Goal: Task Accomplishment & Management: Complete application form

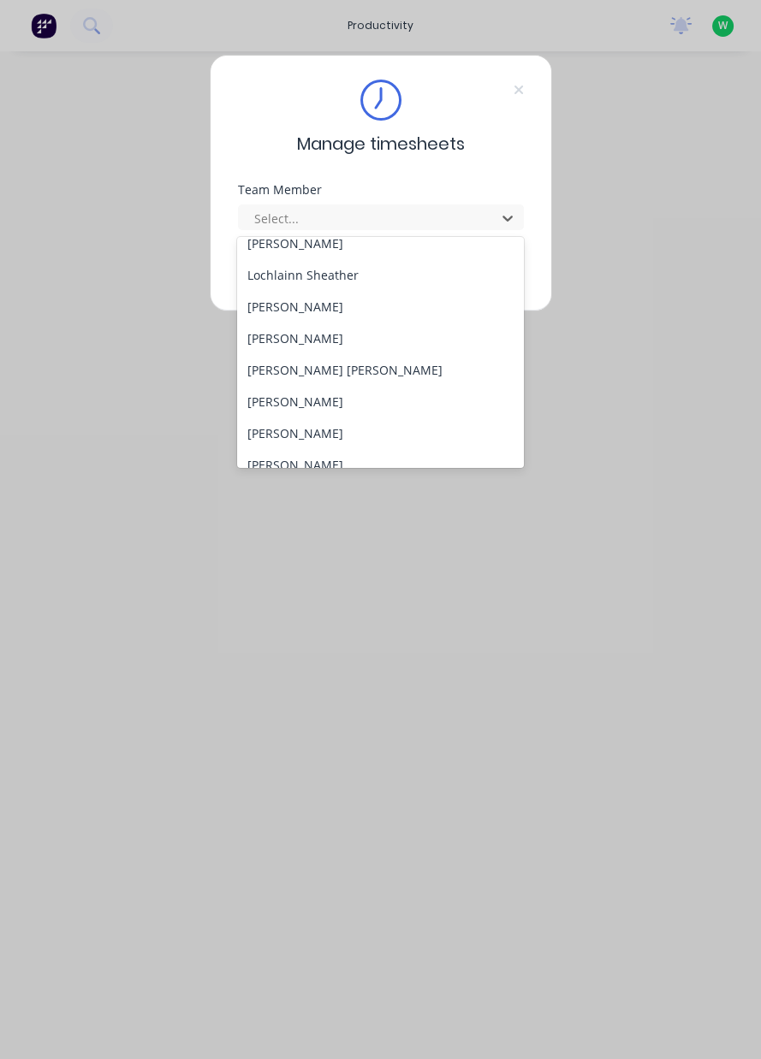
scroll to position [631, 0]
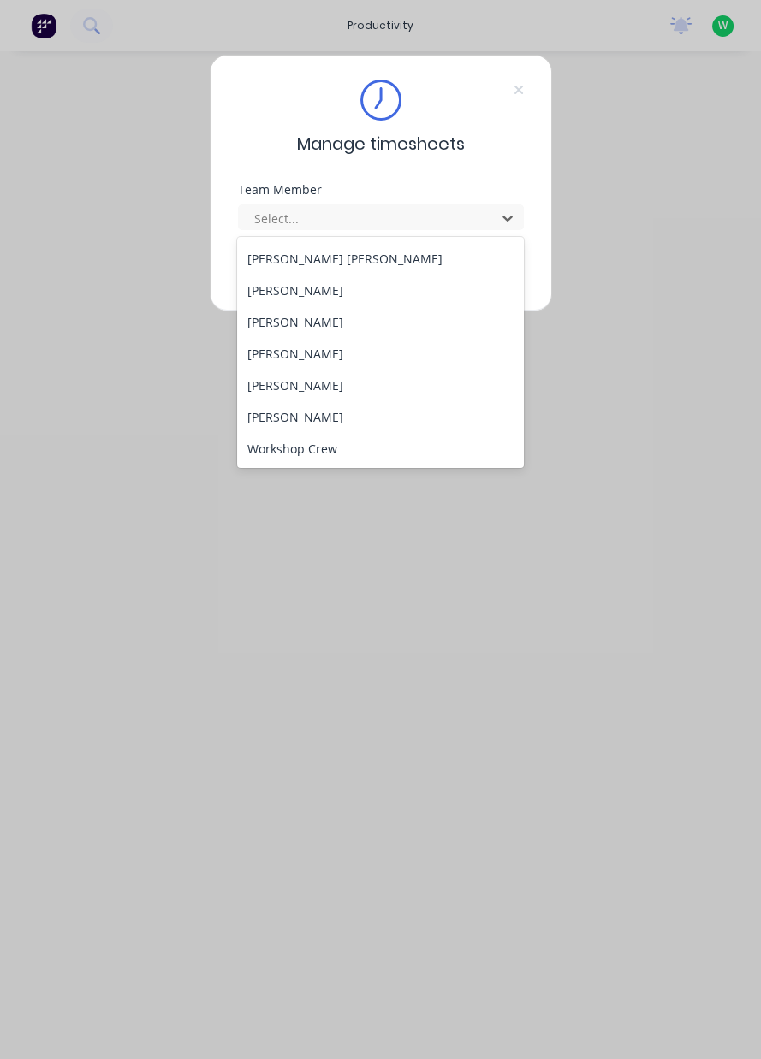
click at [330, 401] on div "[PERSON_NAME]" at bounding box center [380, 417] width 287 height 32
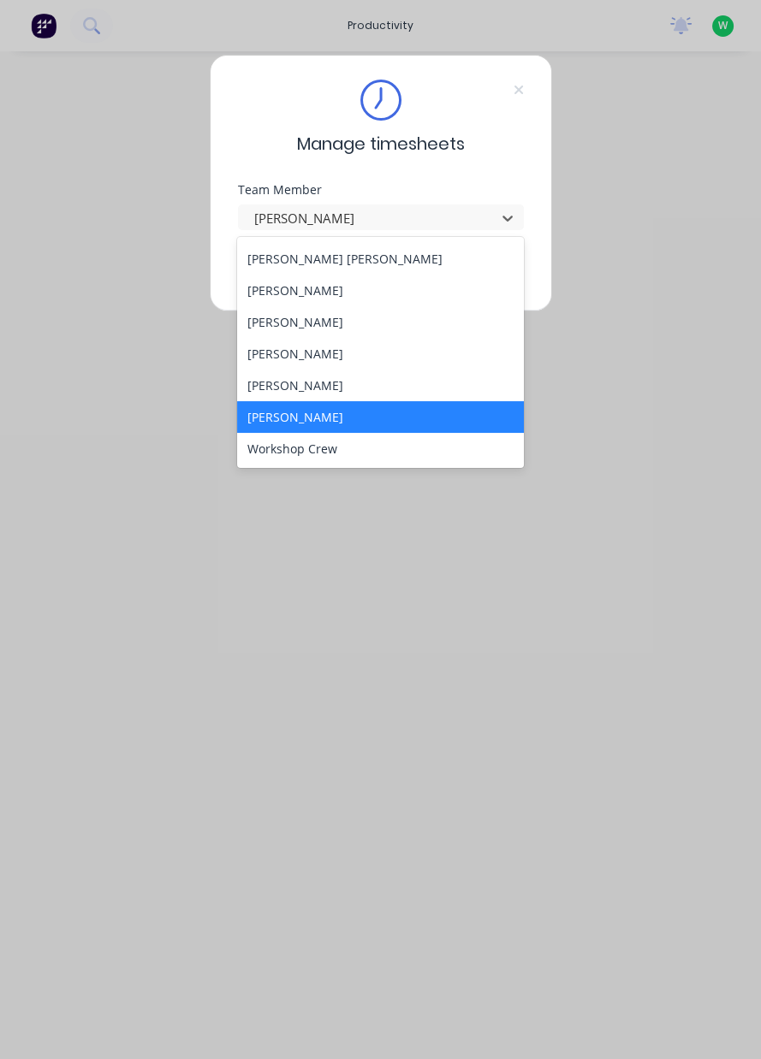
click at [335, 402] on div "[PERSON_NAME]" at bounding box center [380, 417] width 287 height 32
click at [350, 394] on div "[PERSON_NAME]" at bounding box center [380, 386] width 287 height 32
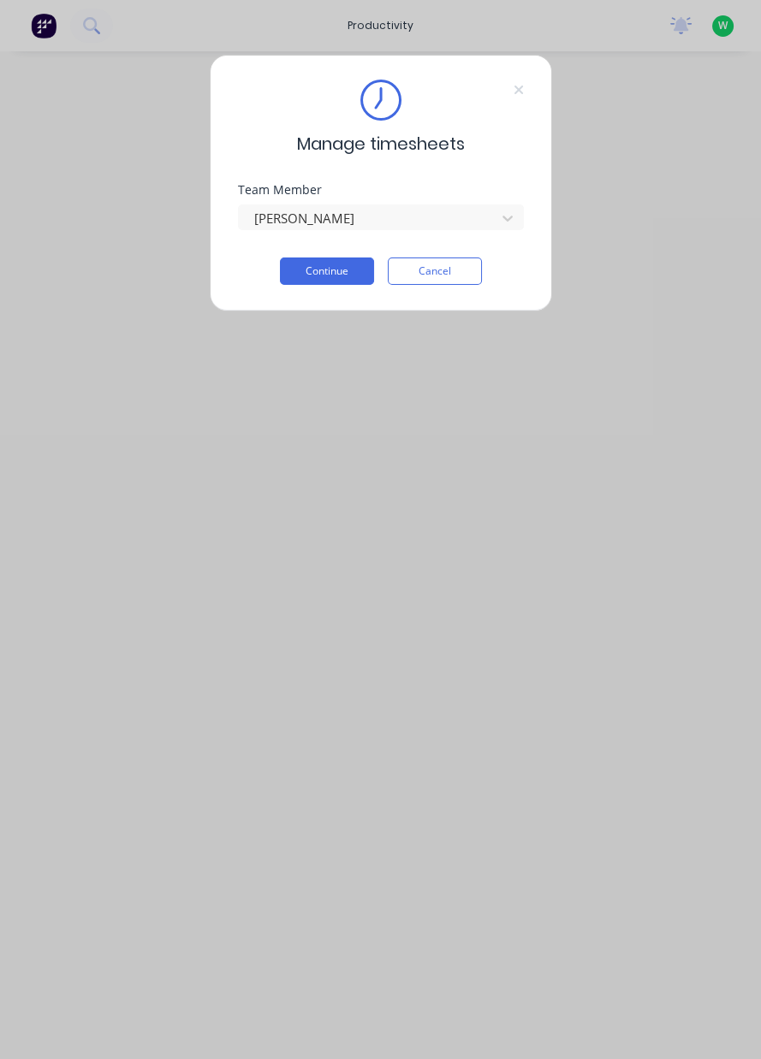
click at [327, 273] on button "Continue" at bounding box center [327, 271] width 94 height 27
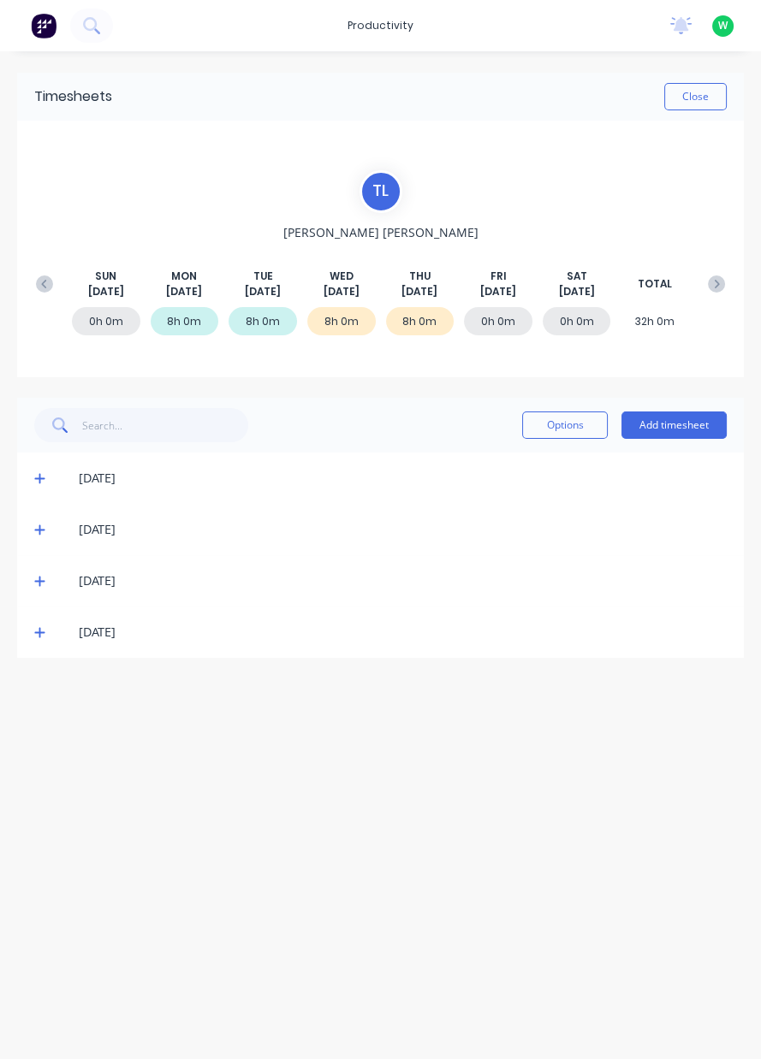
click at [699, 430] on button "Add timesheet" at bounding box center [673, 425] width 105 height 27
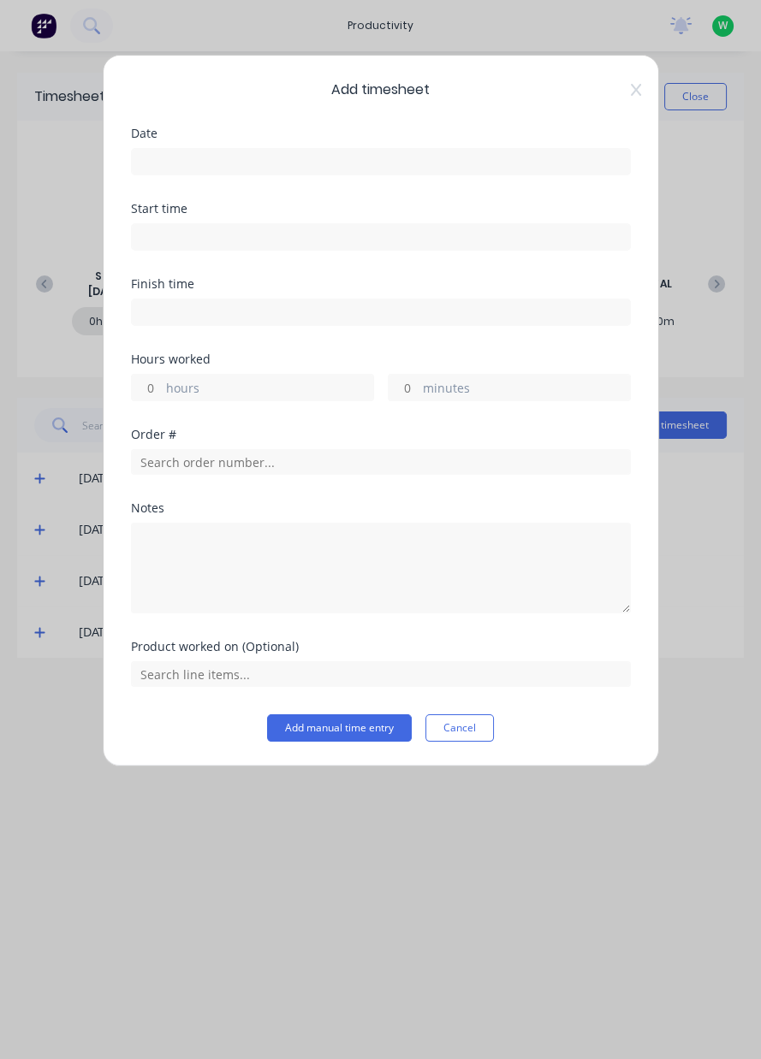
click at [548, 161] on input at bounding box center [381, 162] width 498 height 26
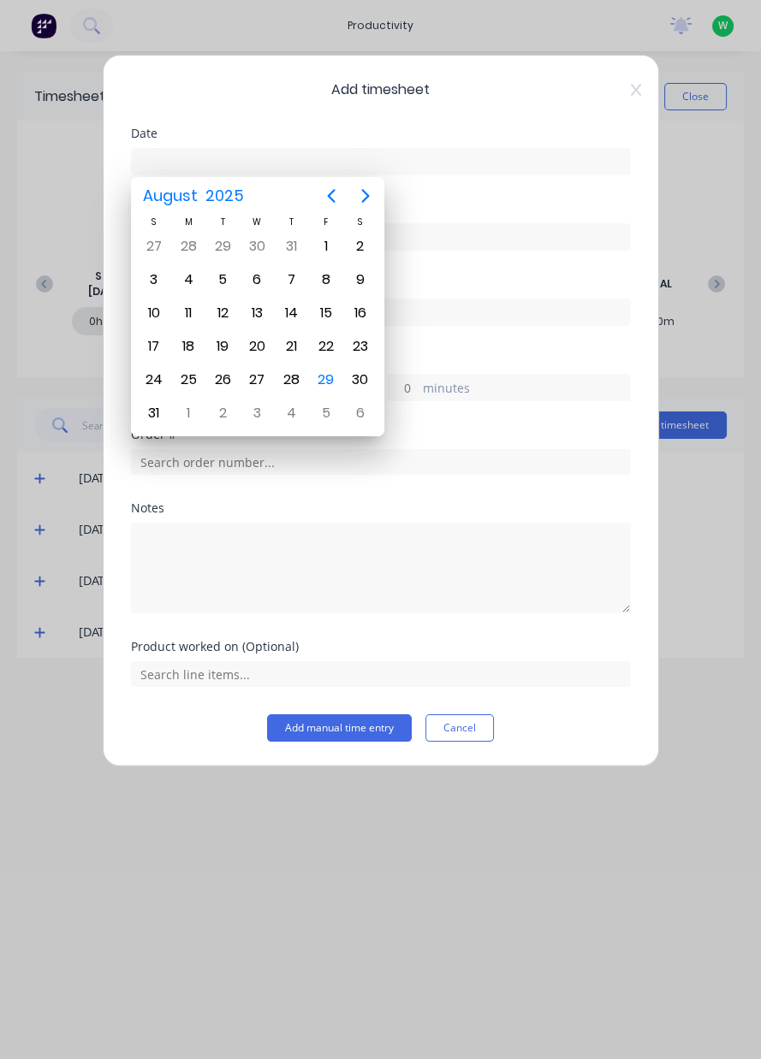
click at [329, 385] on div "29" at bounding box center [326, 380] width 34 height 33
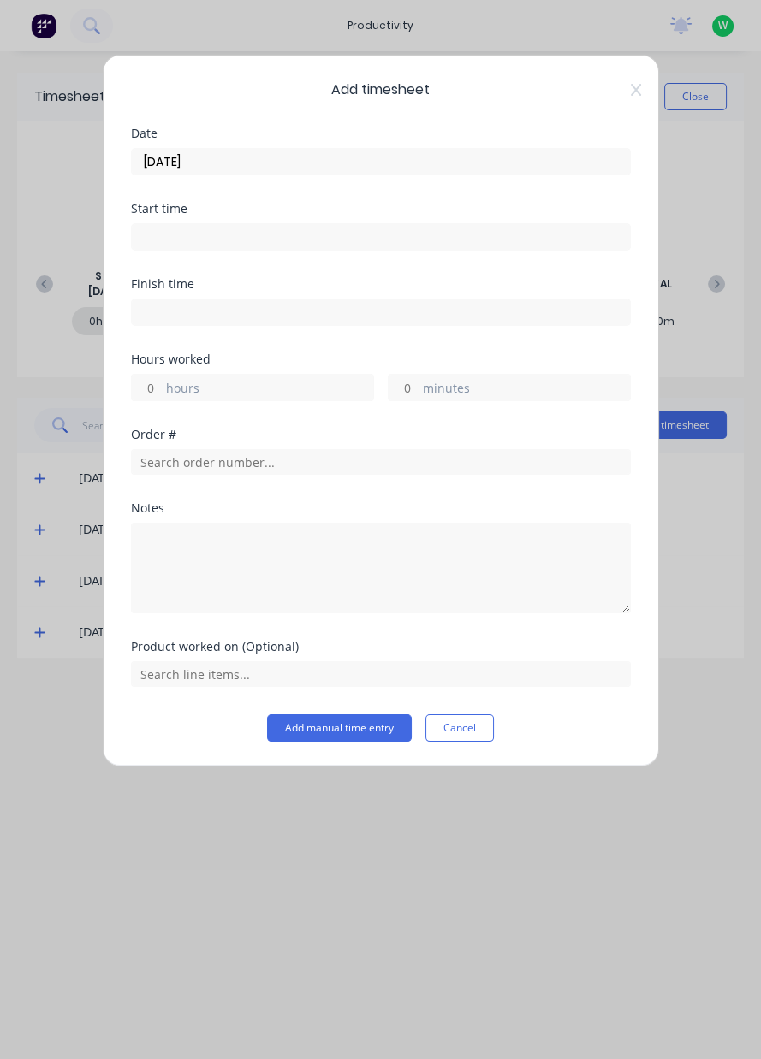
type input "[DATE]"
click at [312, 388] on label "hours" at bounding box center [269, 389] width 207 height 21
click at [162, 388] on input "hours" at bounding box center [147, 388] width 30 height 26
type input "1.25"
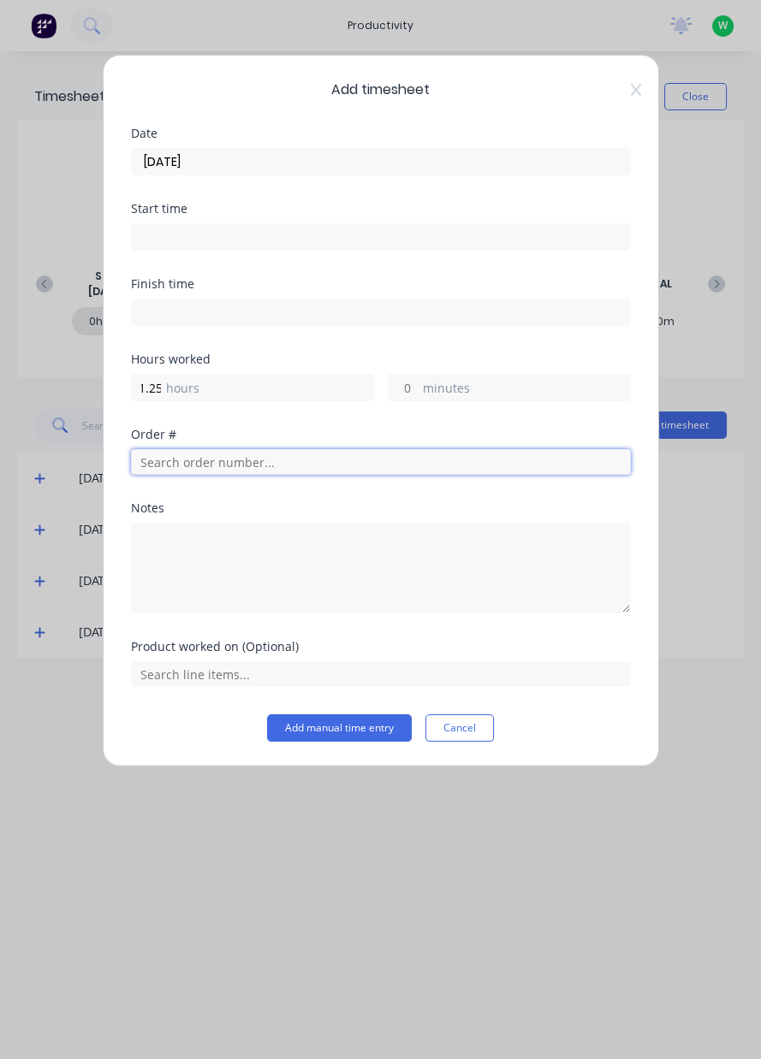
click at [188, 471] on input "text" at bounding box center [381, 462] width 500 height 26
type input "17483"
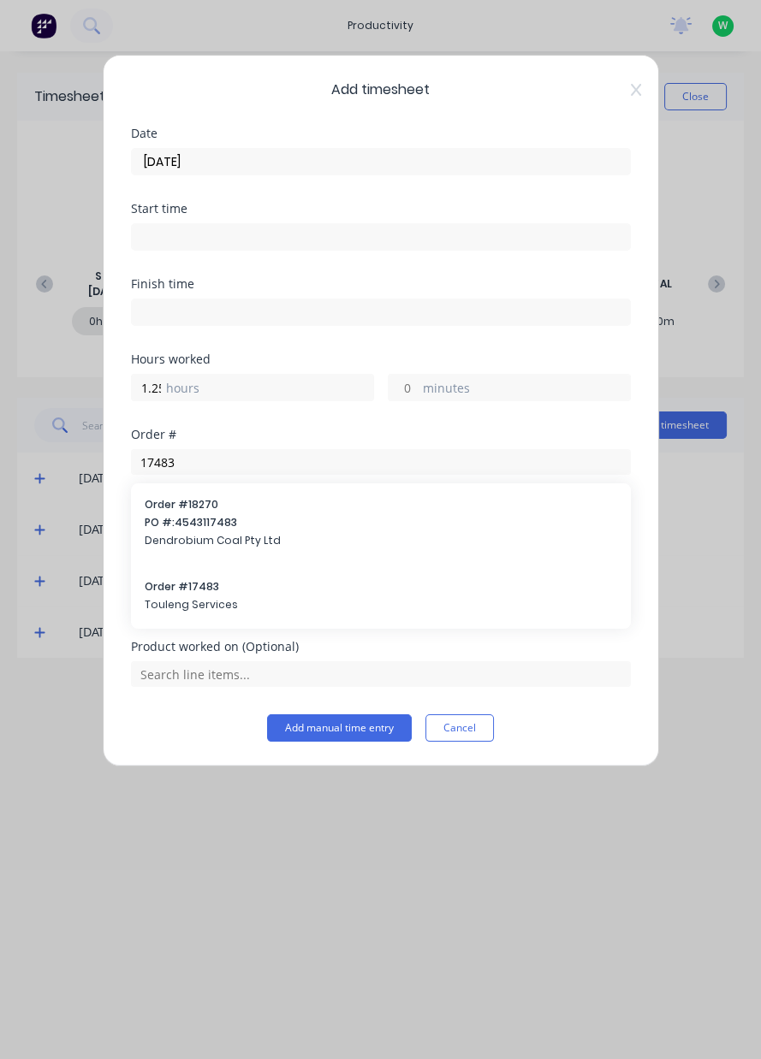
click at [170, 604] on span "Touleng Services" at bounding box center [381, 604] width 472 height 15
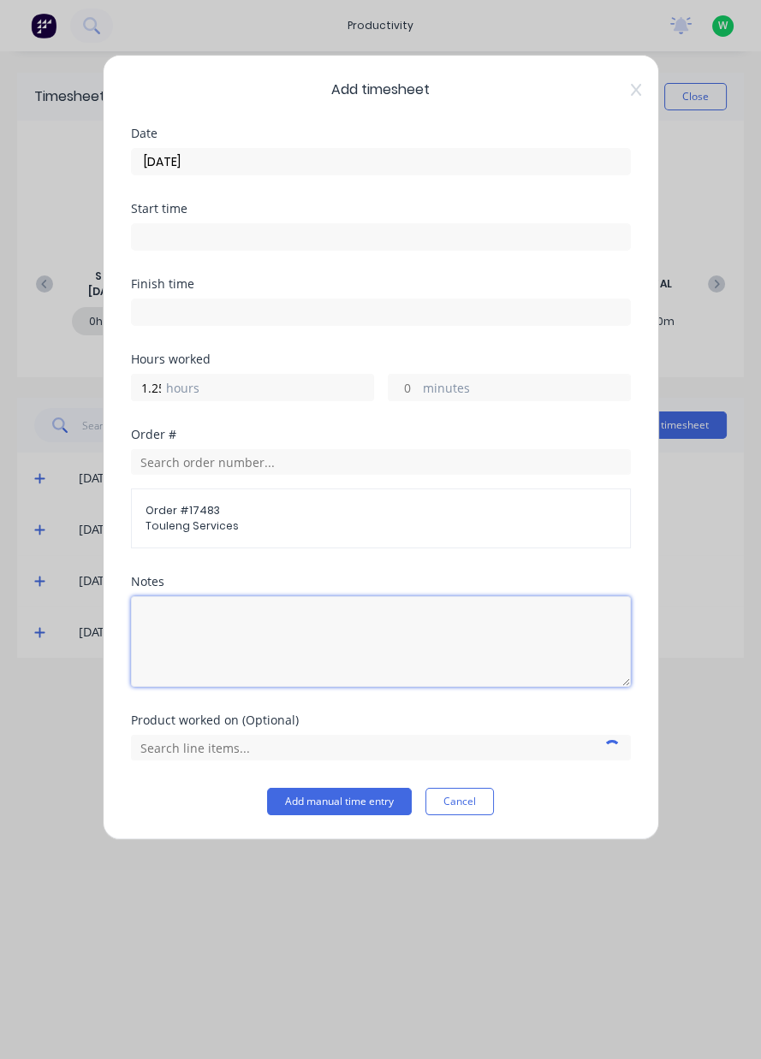
click at [190, 650] on textarea at bounding box center [381, 641] width 500 height 91
type textarea "Helping [PERSON_NAME] load truck"
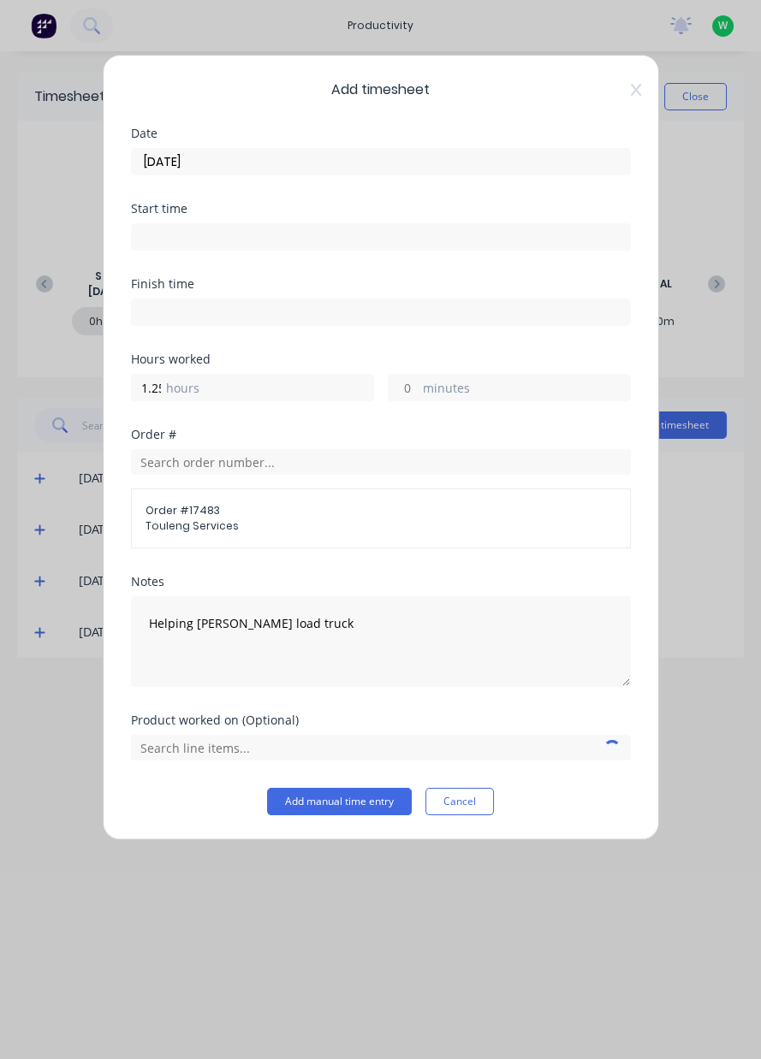
click at [706, 711] on div "Add timesheet Date [DATE] Start time Finish time Hours worked 1.25 hours minute…" at bounding box center [380, 529] width 761 height 1059
click at [147, 748] on input "text" at bounding box center [381, 748] width 500 height 26
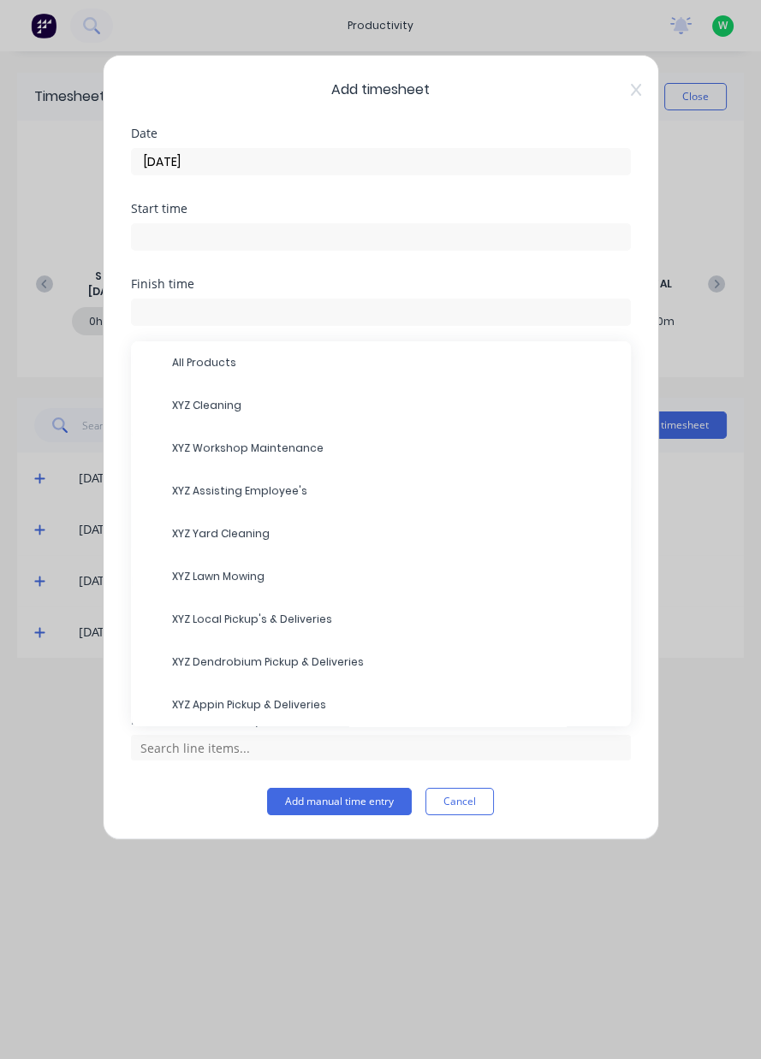
click at [184, 495] on span "XYZ Assisting Employee's" at bounding box center [394, 490] width 445 height 15
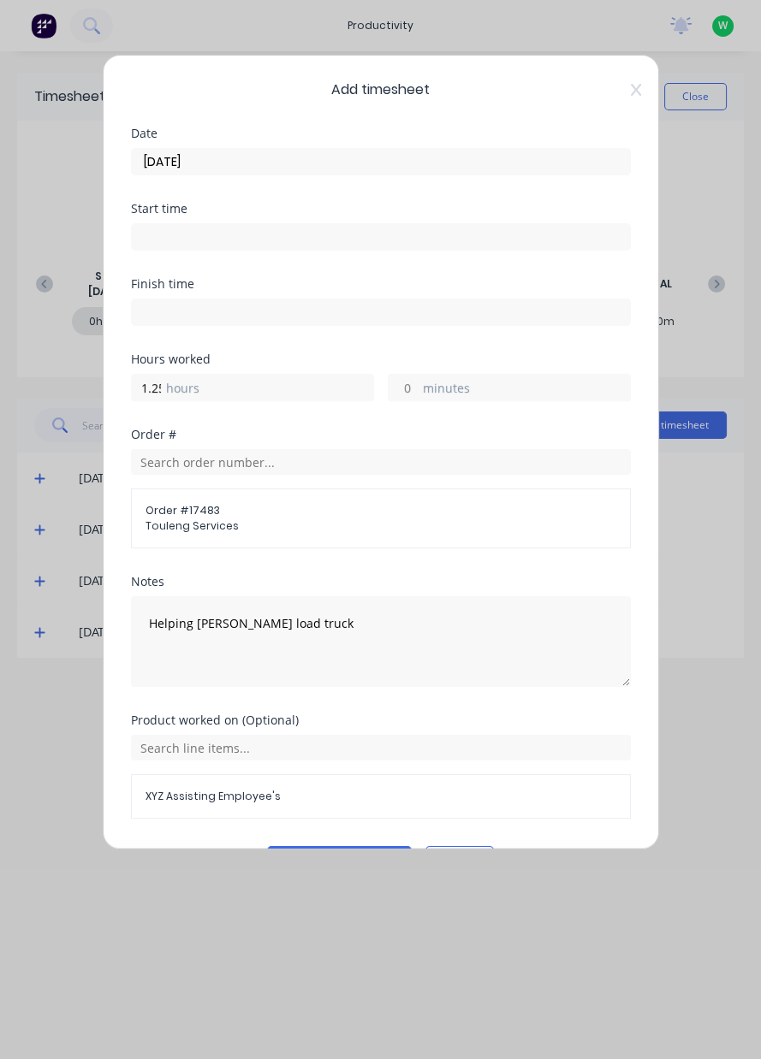
click at [302, 857] on button "Add manual time entry" at bounding box center [339, 859] width 145 height 27
